Goal: Book appointment/travel/reservation

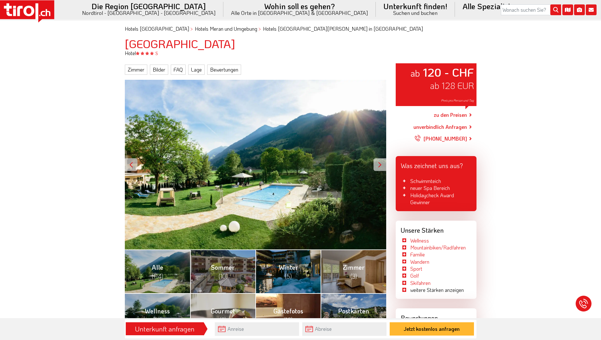
scroll to position [32, 0]
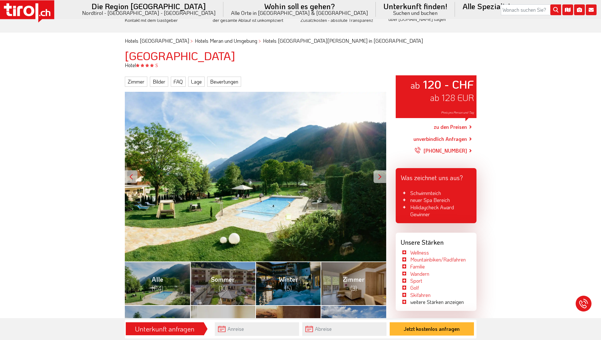
click at [376, 178] on div at bounding box center [379, 176] width 13 height 13
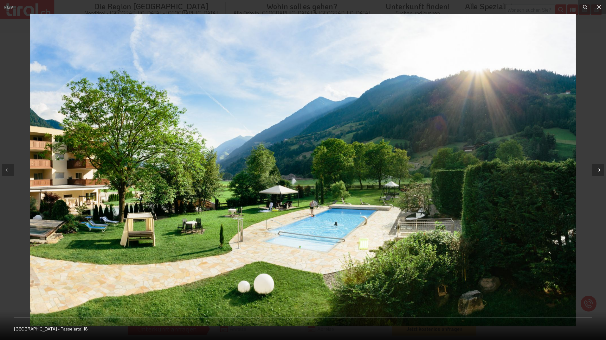
click at [593, 168] on div at bounding box center [598, 170] width 12 height 12
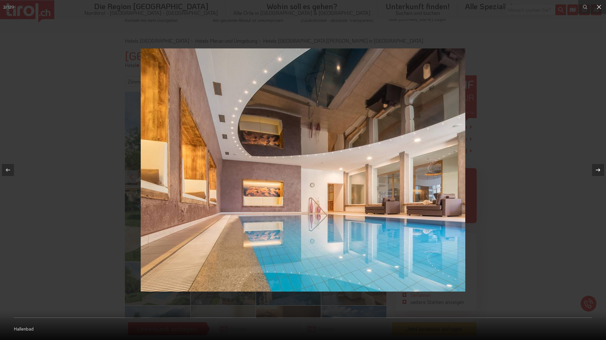
click at [593, 168] on div at bounding box center [598, 170] width 12 height 12
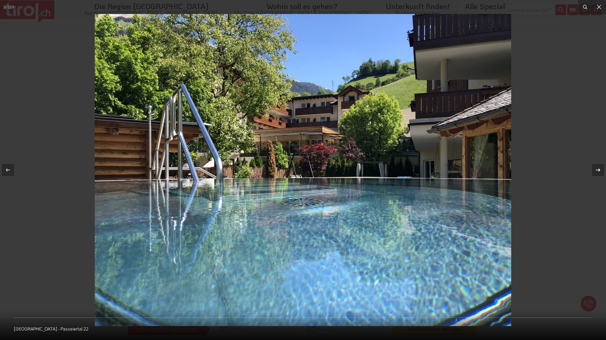
click at [600, 169] on icon at bounding box center [598, 170] width 8 height 8
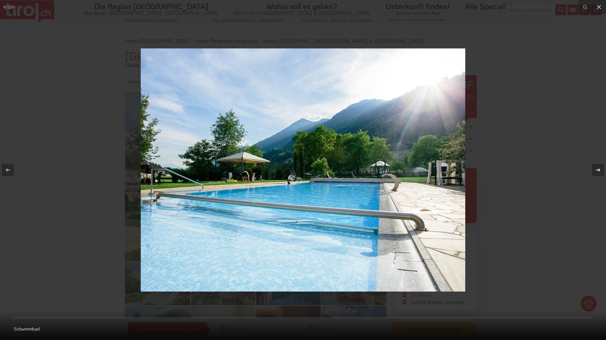
click at [600, 169] on div "4 / 129 Schwimmbad" at bounding box center [303, 170] width 606 height 340
click at [599, 171] on icon at bounding box center [597, 169] width 4 height 3
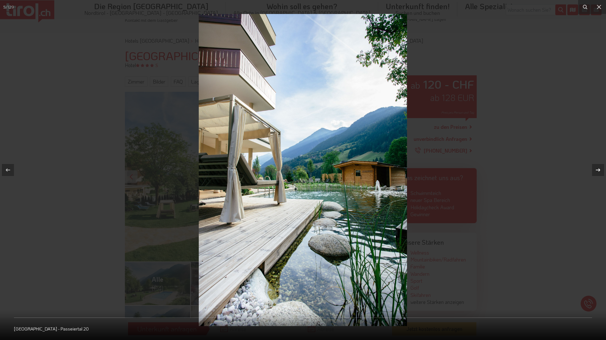
click at [599, 171] on div "5 / 129 [GEOGRAPHIC_DATA] - [GEOGRAPHIC_DATA] 20" at bounding box center [303, 170] width 606 height 340
click at [598, 173] on icon at bounding box center [598, 170] width 8 height 8
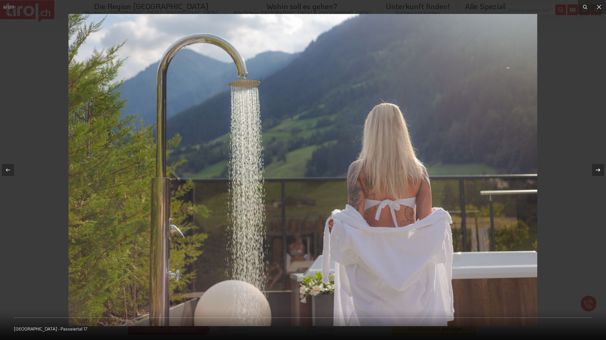
click at [598, 173] on icon at bounding box center [598, 170] width 8 height 8
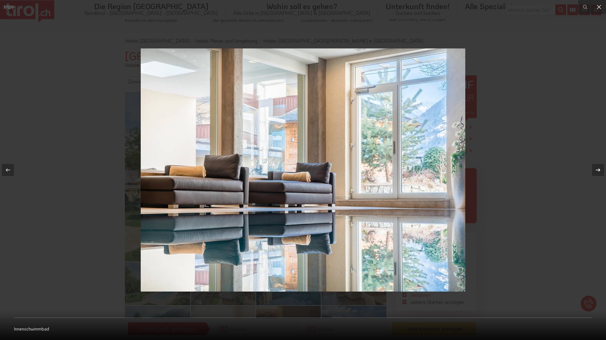
click at [598, 173] on icon at bounding box center [598, 170] width 8 height 8
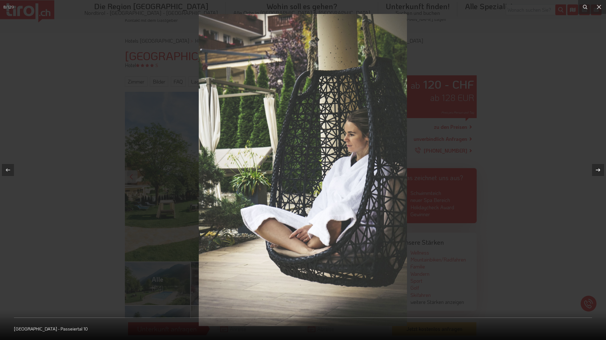
click at [598, 173] on icon at bounding box center [598, 170] width 8 height 8
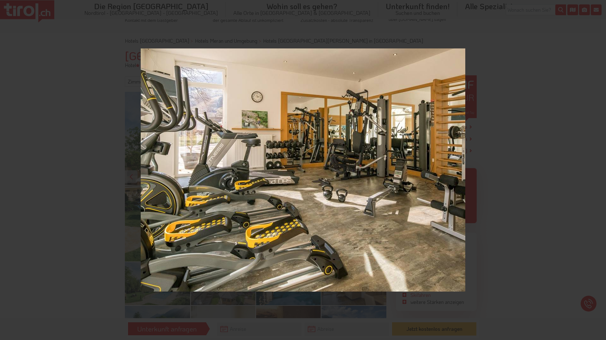
click at [598, 173] on div "9 / 129 Fitnessraum" at bounding box center [303, 170] width 606 height 340
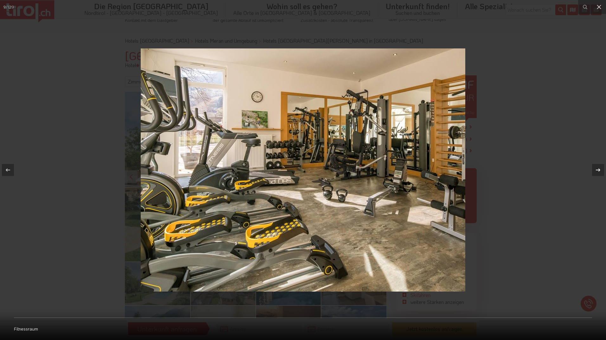
click at [598, 173] on icon at bounding box center [598, 170] width 8 height 8
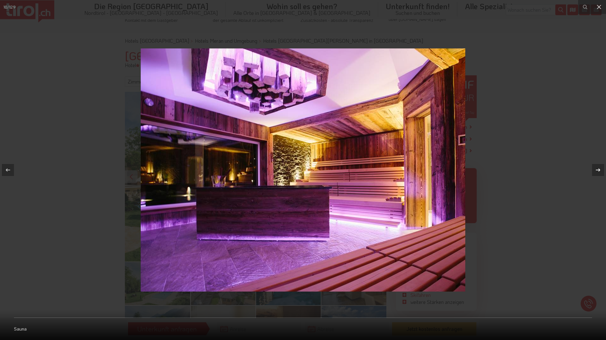
click at [598, 173] on icon at bounding box center [598, 170] width 8 height 8
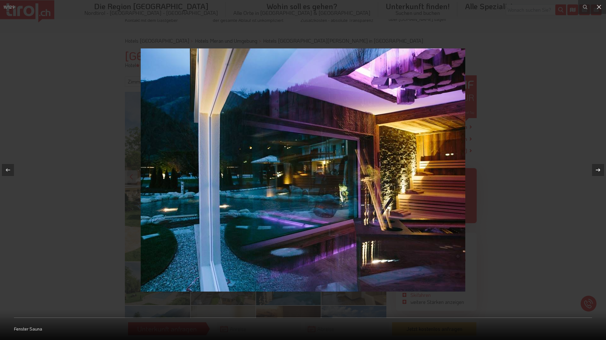
click at [598, 173] on icon at bounding box center [598, 170] width 8 height 8
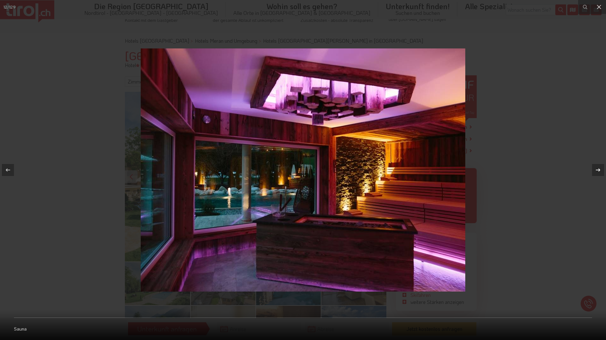
click at [598, 173] on icon at bounding box center [598, 170] width 8 height 8
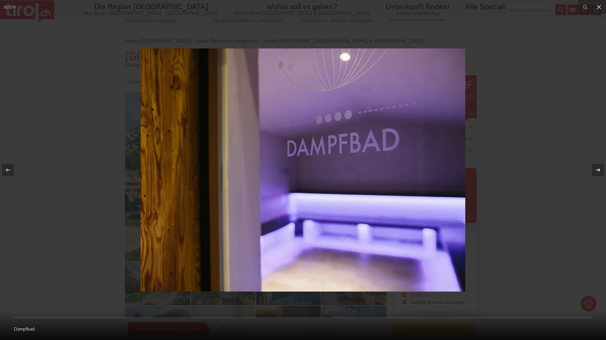
click at [598, 173] on icon at bounding box center [598, 170] width 8 height 8
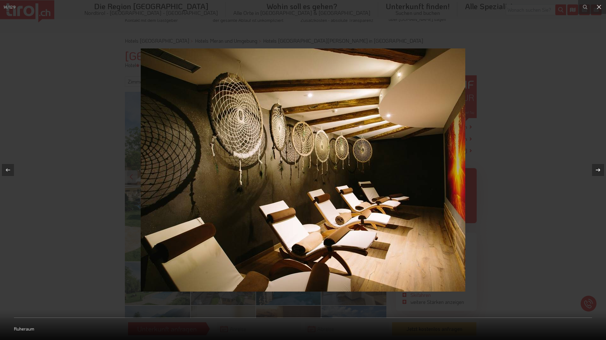
click at [598, 173] on icon at bounding box center [598, 170] width 8 height 8
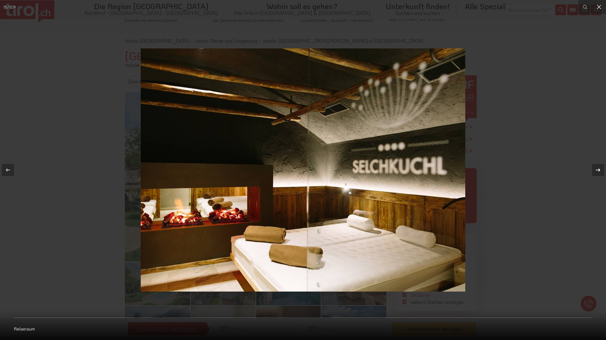
click at [598, 173] on icon at bounding box center [598, 170] width 8 height 8
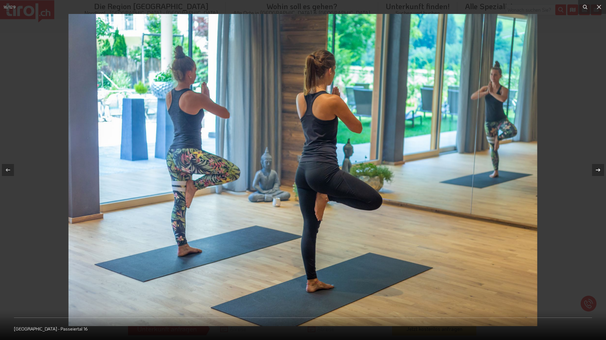
click at [598, 173] on icon at bounding box center [598, 170] width 8 height 8
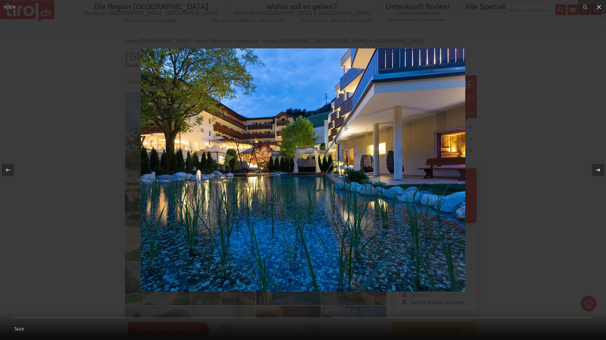
click at [598, 173] on icon at bounding box center [598, 170] width 8 height 8
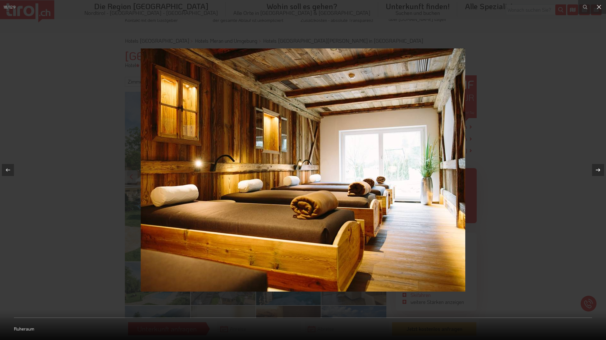
click at [598, 173] on icon at bounding box center [598, 170] width 8 height 8
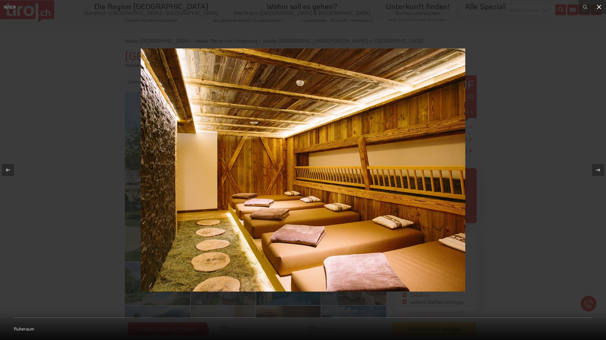
click at [593, 8] on button at bounding box center [599, 7] width 14 height 14
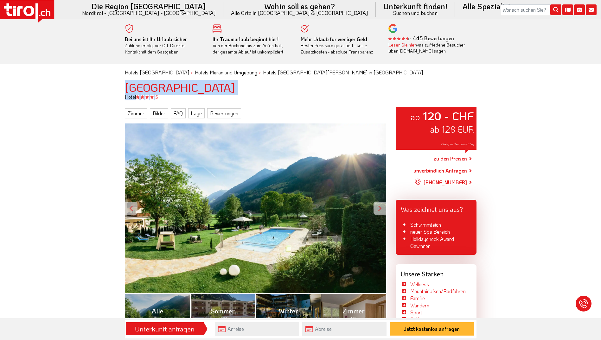
drag, startPoint x: 262, startPoint y: 93, endPoint x: 122, endPoint y: 89, distance: 140.4
click at [122, 89] on div "[GEOGRAPHIC_DATA]" at bounding box center [300, 87] width 361 height 13
drag, startPoint x: 126, startPoint y: 87, endPoint x: 253, endPoint y: 84, distance: 126.4
click at [253, 84] on h1 "[GEOGRAPHIC_DATA]" at bounding box center [301, 87] width 352 height 13
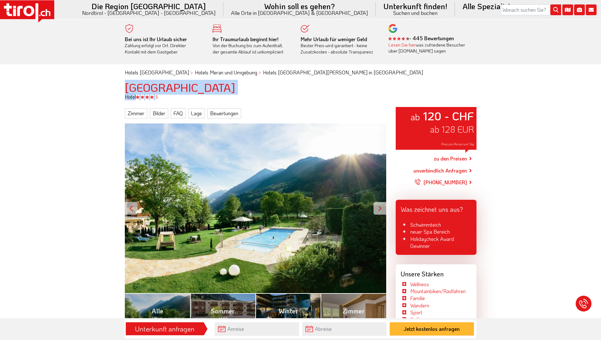
copy h1 "[GEOGRAPHIC_DATA]"
